Goal: Information Seeking & Learning: Learn about a topic

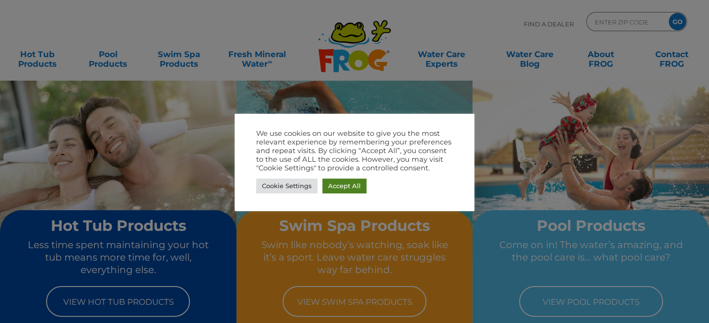
click at [332, 191] on link "Accept All" at bounding box center [344, 185] width 44 height 15
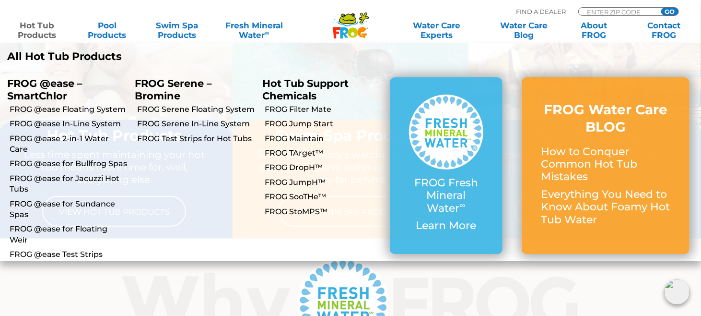
scroll to position [48, 0]
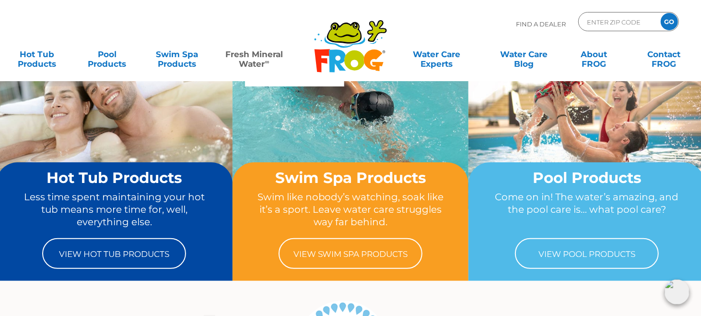
click at [247, 57] on link "Fresh Mineral Water ∞" at bounding box center [254, 54] width 68 height 19
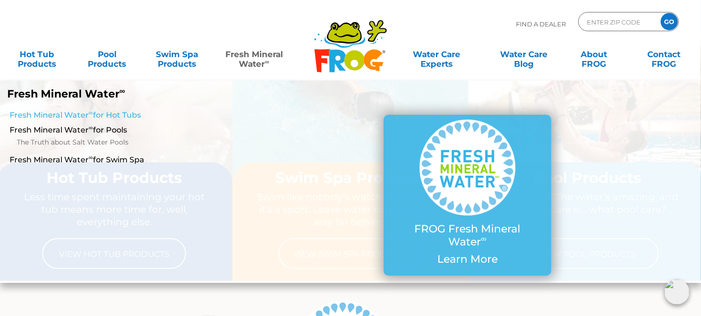
click at [100, 111] on link "Fresh Mineral Water ∞ for Hot Tubs" at bounding box center [122, 115] width 224 height 11
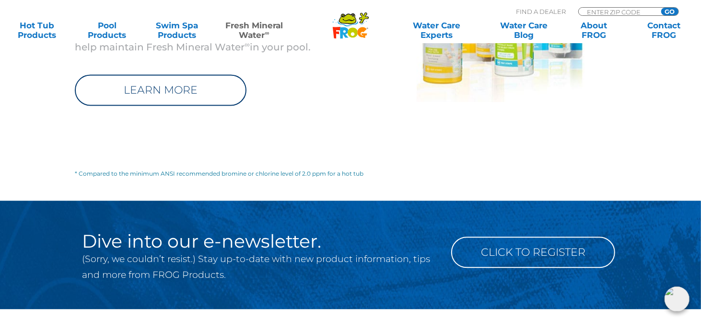
scroll to position [1151, 0]
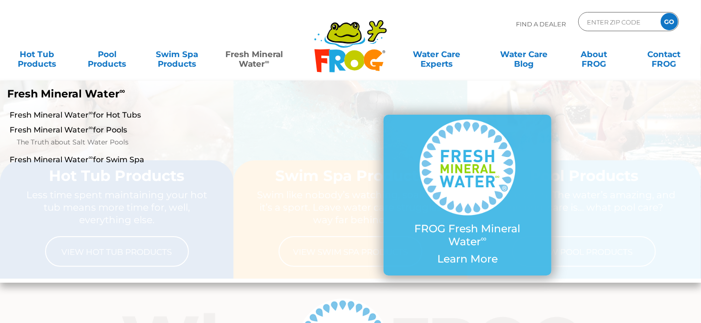
click at [258, 59] on link "Fresh Mineral Water ∞" at bounding box center [254, 54] width 68 height 19
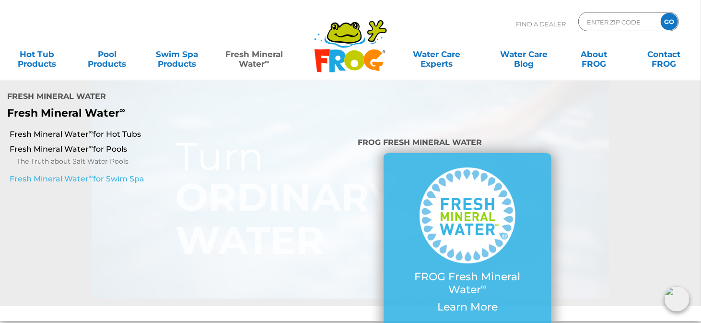
click at [129, 174] on link "Fresh Mineral Water ∞ for Swim Spa" at bounding box center [122, 179] width 224 height 11
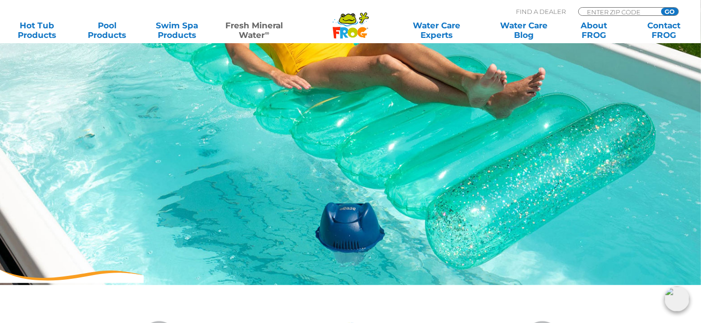
scroll to position [48, 0]
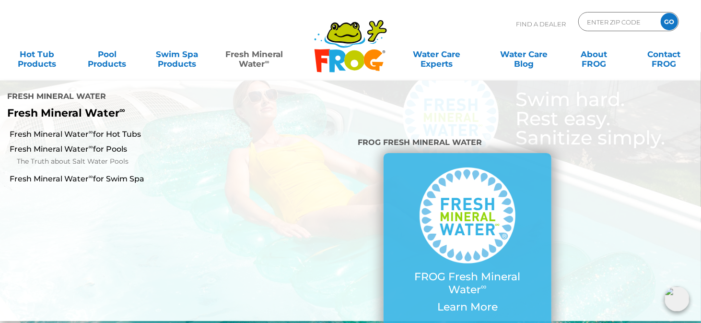
click at [257, 54] on link "Fresh Mineral Water ∞" at bounding box center [254, 54] width 68 height 19
click at [107, 129] on link "Fresh Mineral Water ∞ for Hot Tubs" at bounding box center [122, 134] width 224 height 11
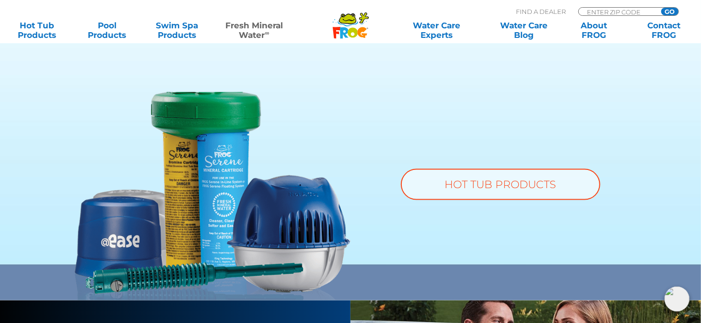
scroll to position [719, 0]
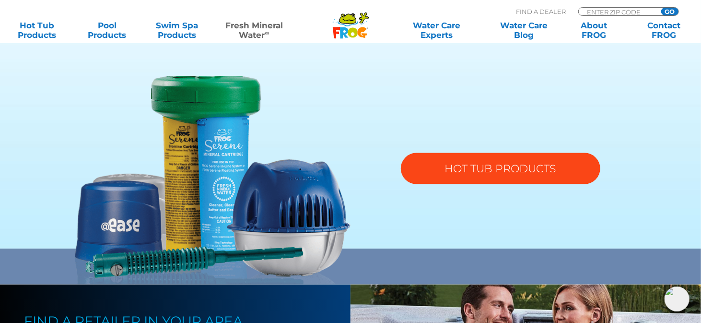
click at [491, 162] on link "HOT TUB PRODUCTS" at bounding box center [500, 168] width 199 height 31
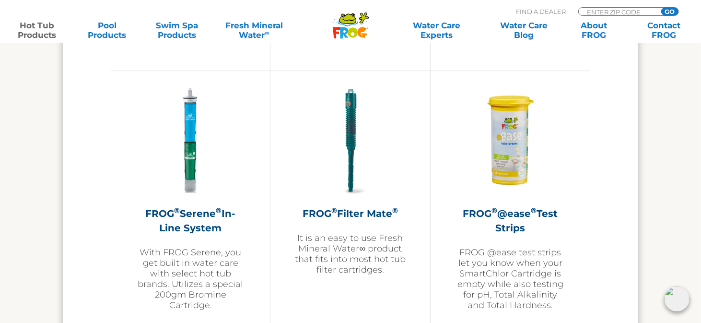
scroll to position [2021, 0]
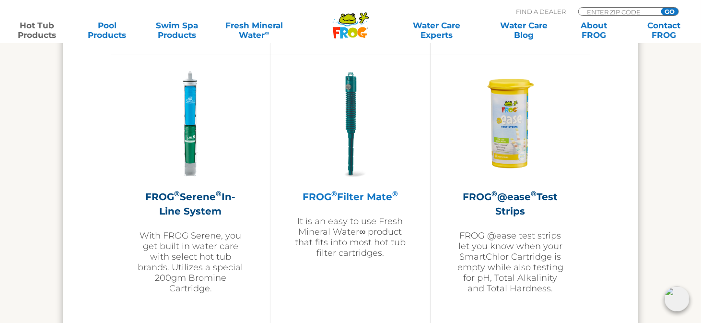
click at [351, 194] on h2 "FROG ® Filter Mate ®" at bounding box center [349, 196] width 111 height 14
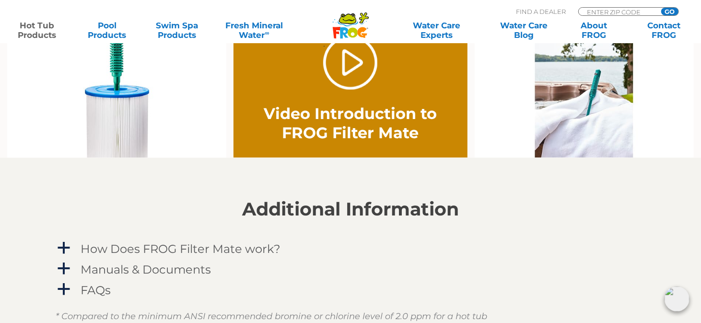
scroll to position [767, 0]
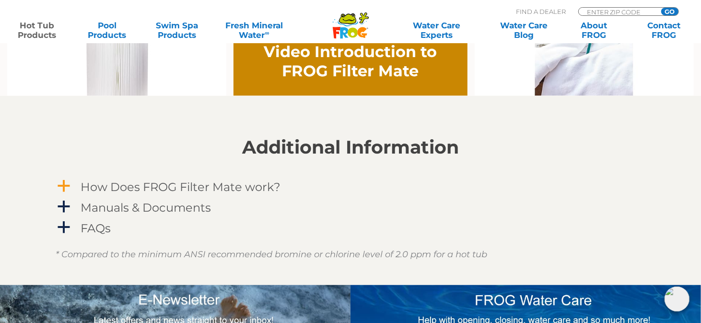
click at [96, 183] on h4 "How Does FROG Filter Mate work?" at bounding box center [181, 186] width 200 height 13
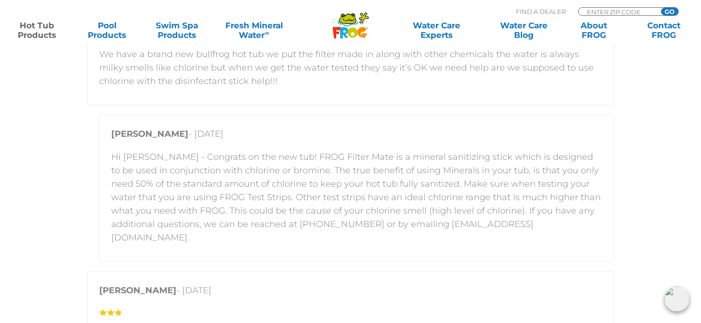
scroll to position [1774, 0]
